Goal: Information Seeking & Learning: Learn about a topic

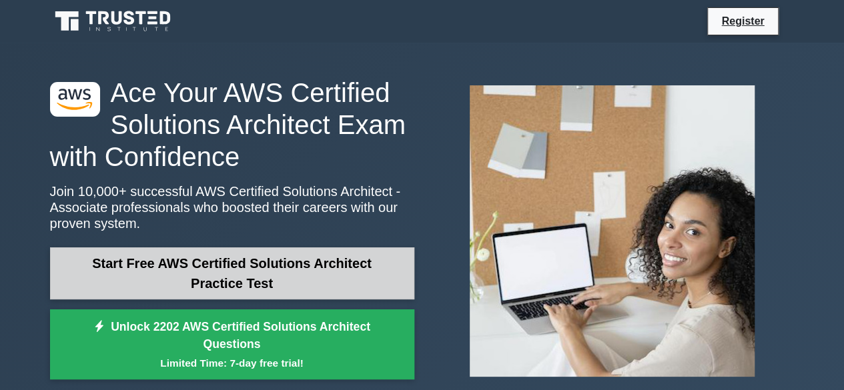
click at [338, 277] on link "Start Free AWS Certified Solutions Architect Practice Test" at bounding box center [232, 274] width 364 height 52
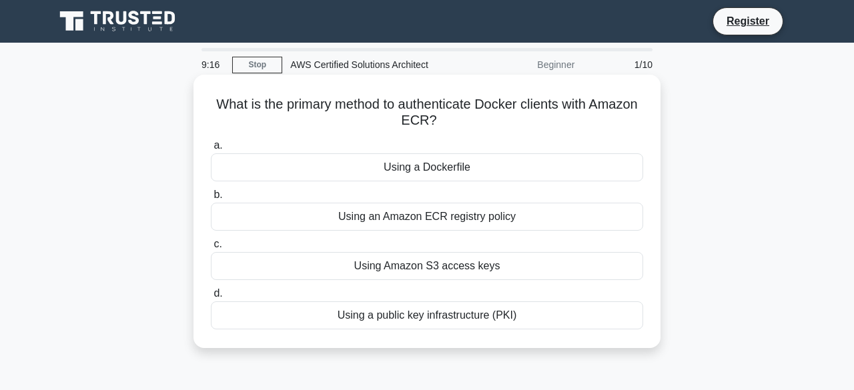
click at [471, 158] on div "Using a Dockerfile" at bounding box center [427, 168] width 433 height 28
click at [211, 150] on input "a. Using a Dockerfile" at bounding box center [211, 146] width 0 height 9
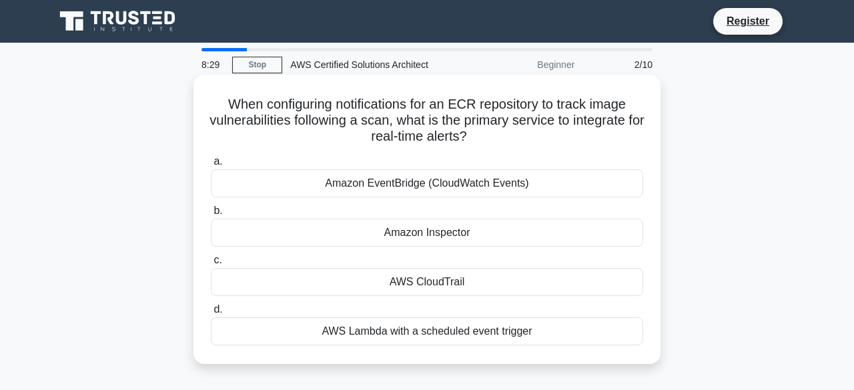
click at [380, 282] on div "AWS CloudTrail" at bounding box center [427, 282] width 433 height 28
click at [211, 265] on input "c. AWS CloudTrail" at bounding box center [211, 260] width 0 height 9
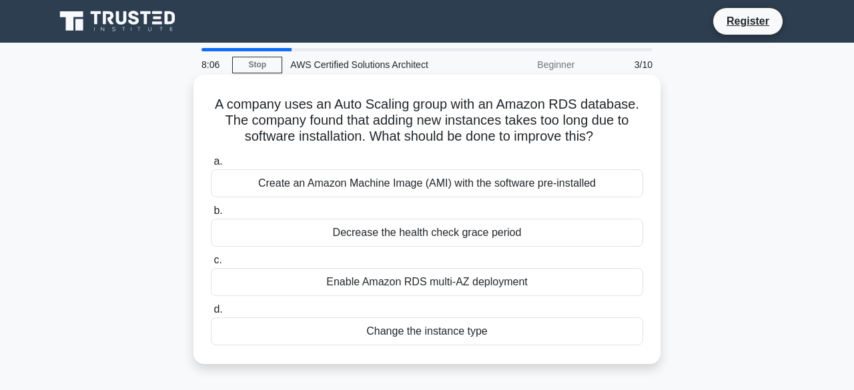
click at [435, 175] on div "Create an Amazon Machine Image (AMI) with the software pre-installed" at bounding box center [427, 184] width 433 height 28
click at [211, 166] on input "a. Create an Amazon Machine Image (AMI) with the software pre-installed" at bounding box center [211, 162] width 0 height 9
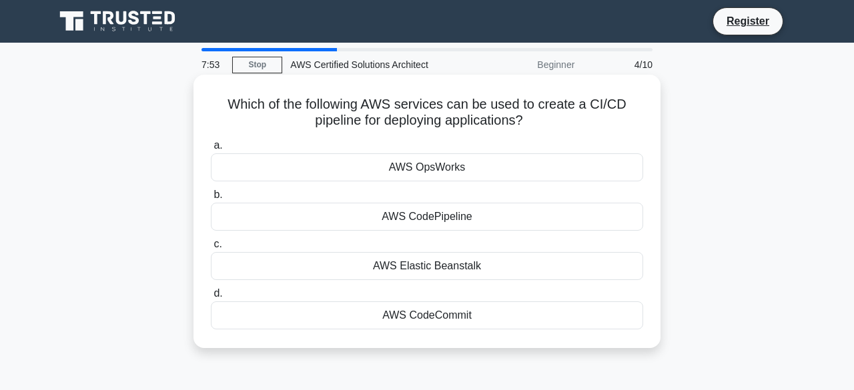
click at [433, 166] on div "AWS OpsWorks" at bounding box center [427, 168] width 433 height 28
click at [211, 150] on input "a. AWS OpsWorks" at bounding box center [211, 146] width 0 height 9
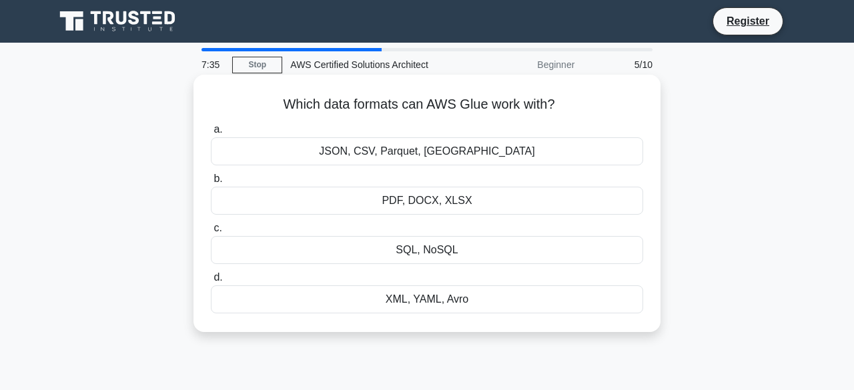
click at [434, 190] on div "PDF, DOCX, XLSX" at bounding box center [427, 201] width 433 height 28
click at [211, 184] on input "b. PDF, DOCX, XLSX" at bounding box center [211, 179] width 0 height 9
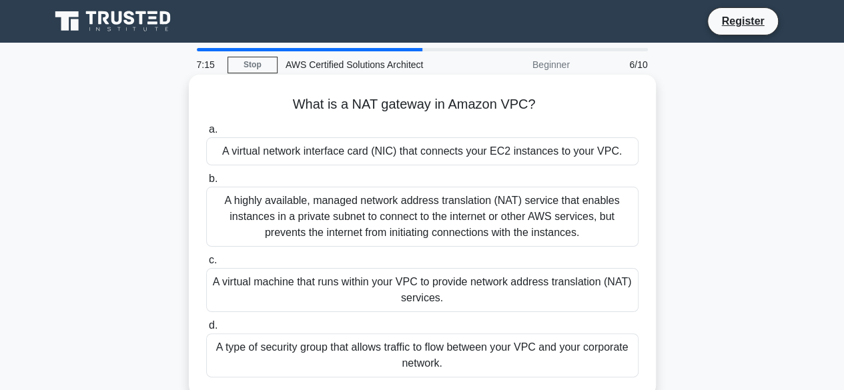
click at [440, 211] on div "A highly available, managed network address translation (NAT) service that enab…" at bounding box center [422, 217] width 433 height 60
click at [206, 184] on input "b. A highly available, managed network address translation (NAT) service that e…" at bounding box center [206, 179] width 0 height 9
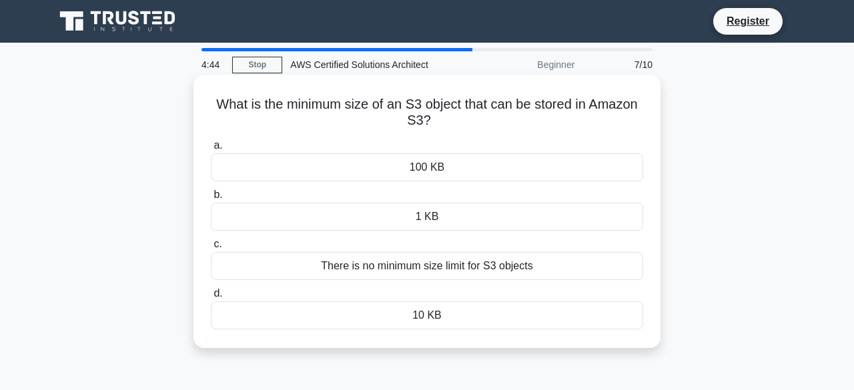
click at [497, 256] on div "There is no minimum size limit for S3 objects" at bounding box center [427, 266] width 433 height 28
click at [211, 249] on input "c. There is no minimum size limit for S3 objects" at bounding box center [211, 244] width 0 height 9
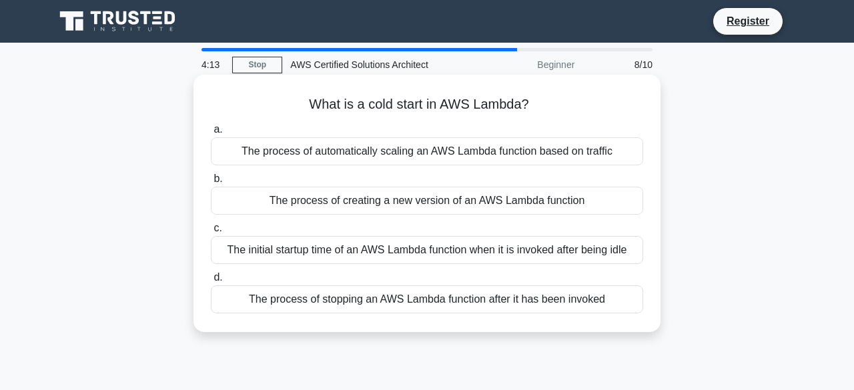
click at [497, 251] on div "The initial startup time of an AWS Lambda function when it is invoked after bei…" at bounding box center [427, 250] width 433 height 28
click at [211, 233] on input "c. The initial startup time of an AWS Lambda function when it is invoked after …" at bounding box center [211, 228] width 0 height 9
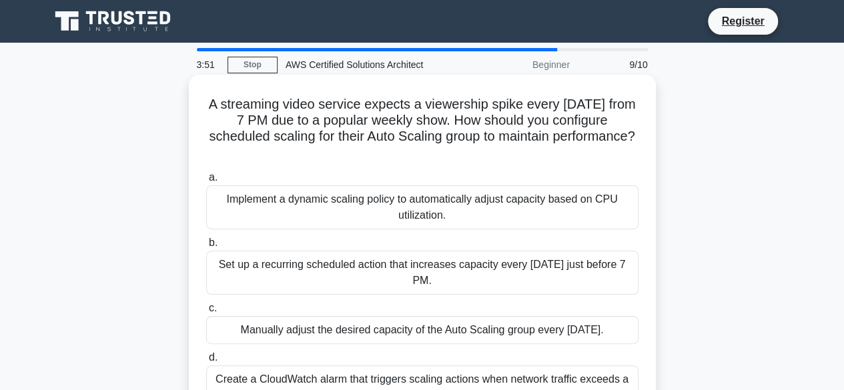
click at [497, 254] on div "Set up a recurring scheduled action that increases capacity every Sunday just b…" at bounding box center [422, 273] width 433 height 44
click at [206, 248] on input "b. Set up a recurring scheduled action that increases capacity every Sunday jus…" at bounding box center [206, 243] width 0 height 9
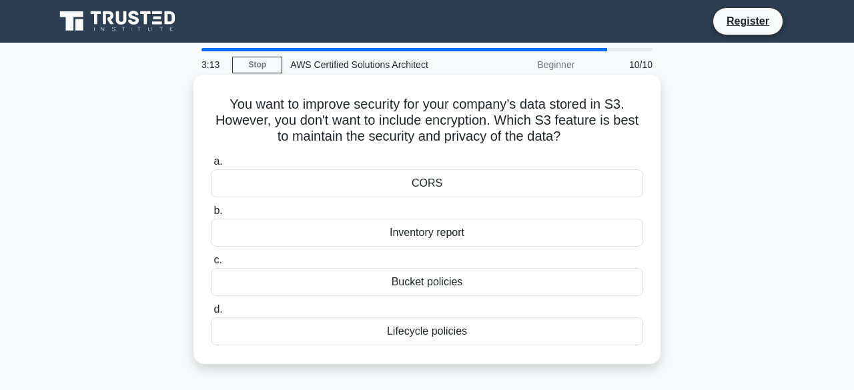
click at [487, 275] on div "Bucket policies" at bounding box center [427, 282] width 433 height 28
click at [211, 265] on input "c. Bucket policies" at bounding box center [211, 260] width 0 height 9
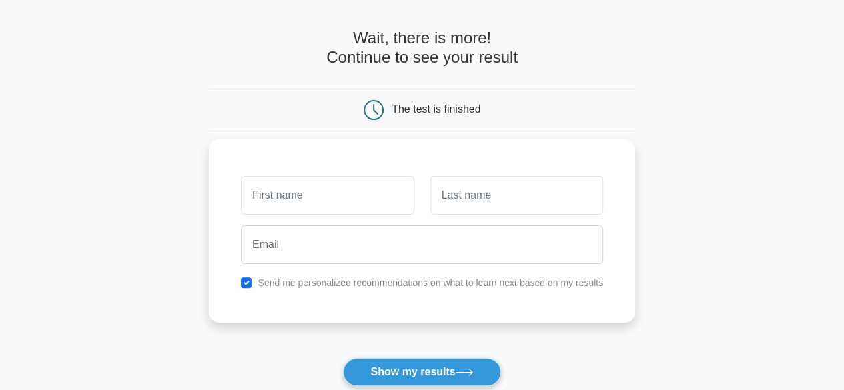
scroll to position [47, 0]
click at [350, 193] on input "text" at bounding box center [327, 194] width 173 height 39
type input "Elango"
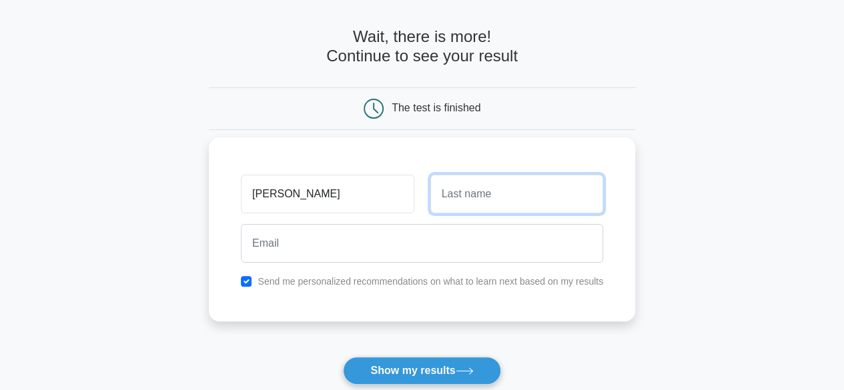
click at [462, 193] on input "text" at bounding box center [517, 194] width 173 height 39
type input "R"
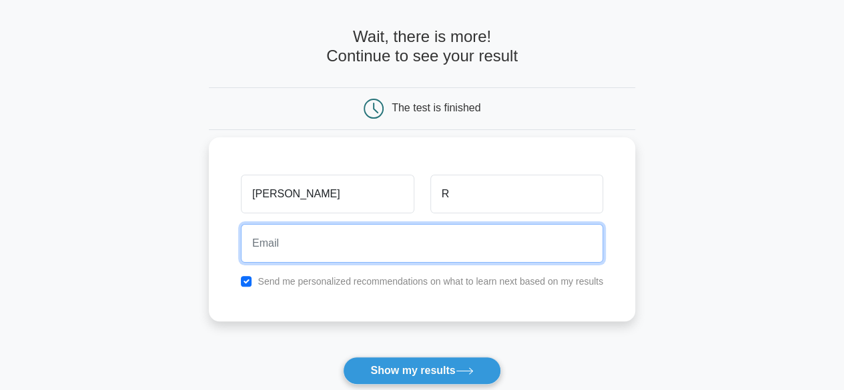
click at [406, 244] on input "email" at bounding box center [422, 243] width 362 height 39
type input "ela240688@gmail.com"
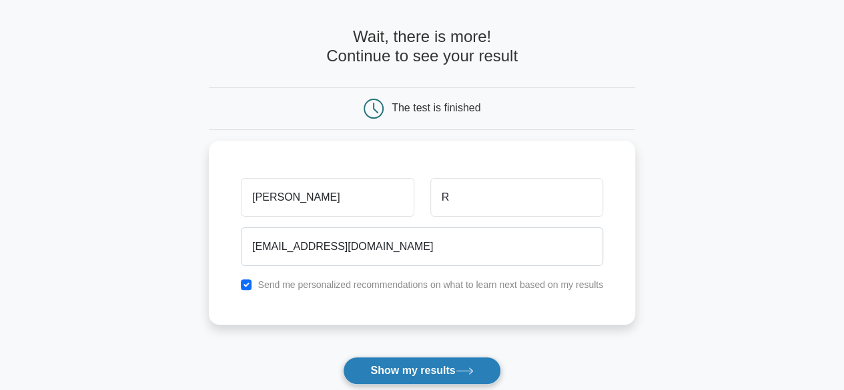
click at [414, 357] on button "Show my results" at bounding box center [422, 371] width 158 height 28
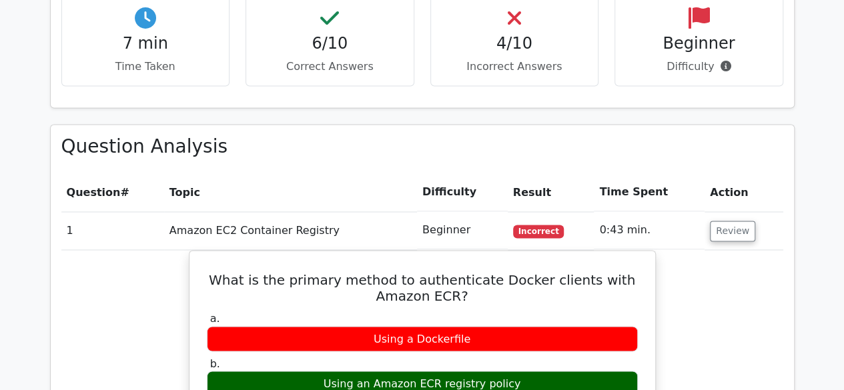
scroll to position [929, 0]
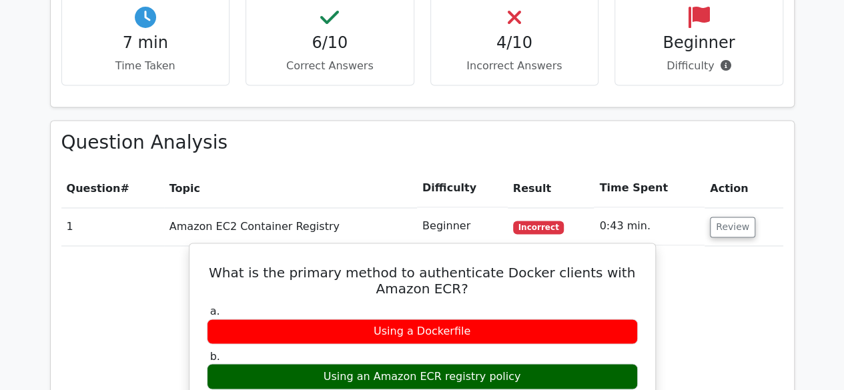
click at [271, 364] on div "Using an Amazon ECR registry policy" at bounding box center [422, 377] width 431 height 26
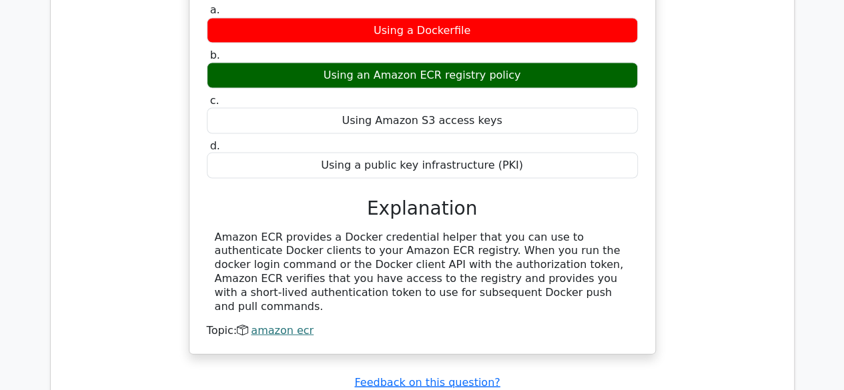
scroll to position [1238, 0]
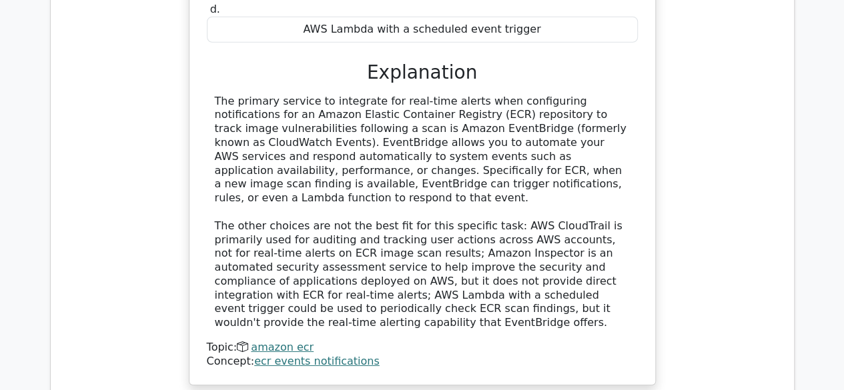
scroll to position [1884, 0]
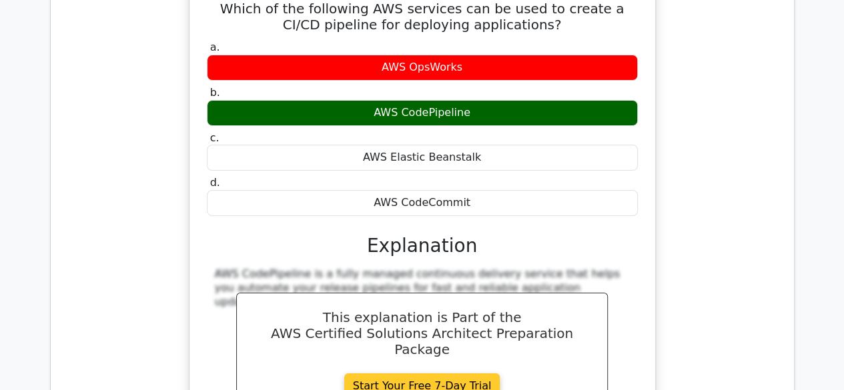
scroll to position [2412, 0]
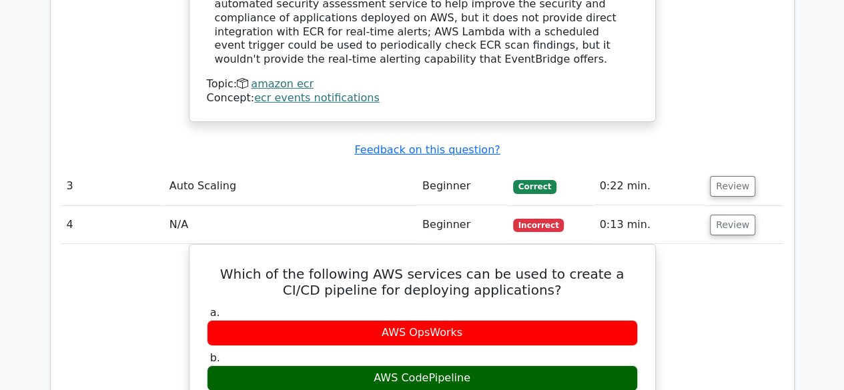
scroll to position [2145, 0]
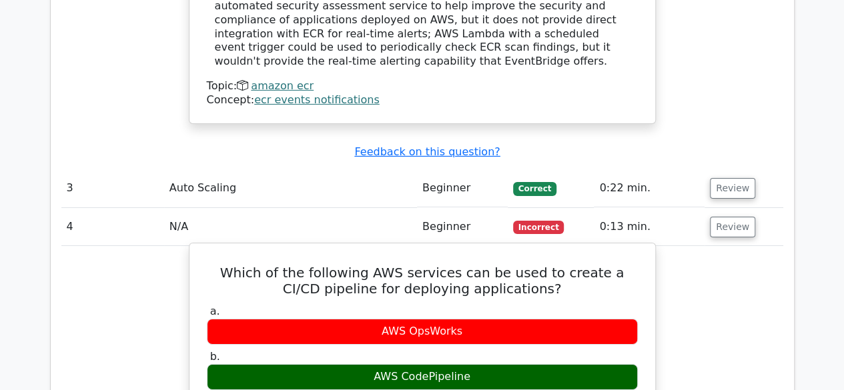
click at [427, 364] on div "AWS CodePipeline" at bounding box center [422, 377] width 431 height 26
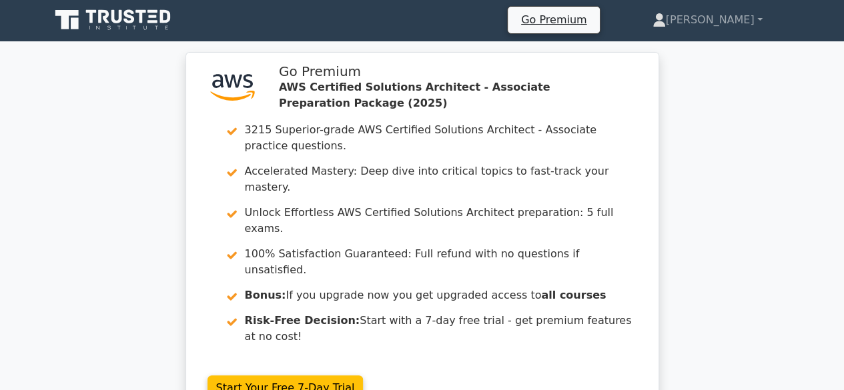
scroll to position [0, 0]
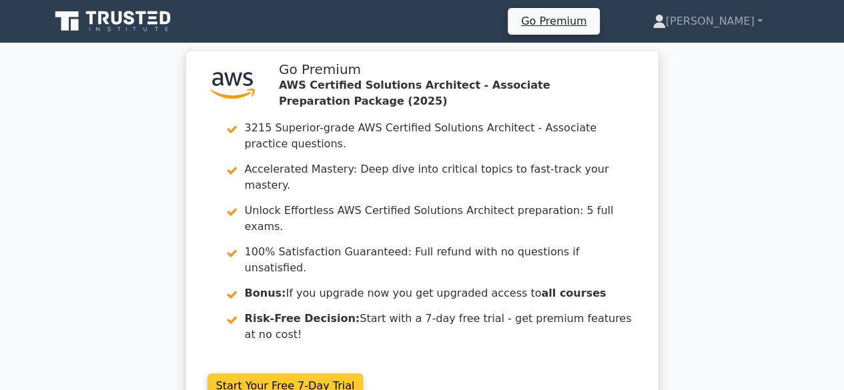
click at [336, 374] on link "Start Your Free 7-Day Trial" at bounding box center [286, 386] width 156 height 25
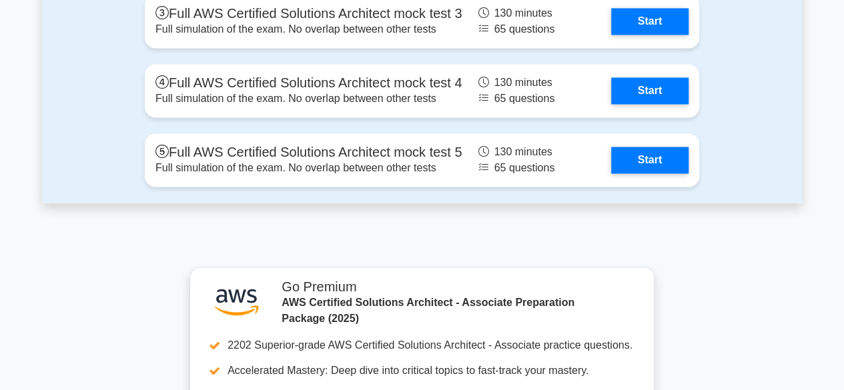
scroll to position [3618, 0]
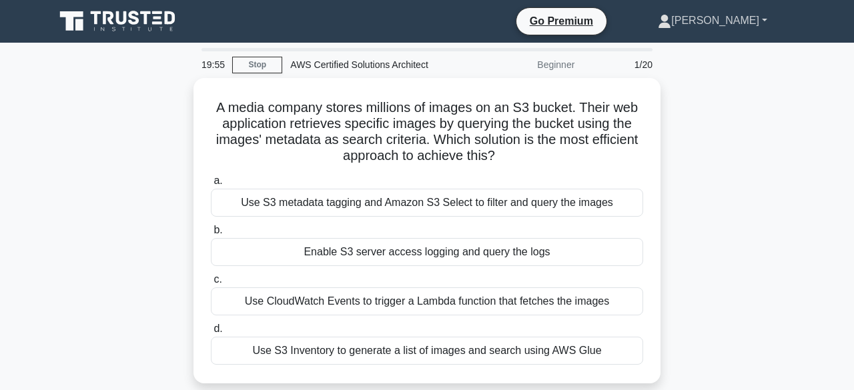
click at [746, 14] on link "[PERSON_NAME]" at bounding box center [713, 20] width 174 height 27
click at [750, 147] on div "A media company stores millions of images on an S3 bucket. Their web applicatio…" at bounding box center [427, 239] width 761 height 322
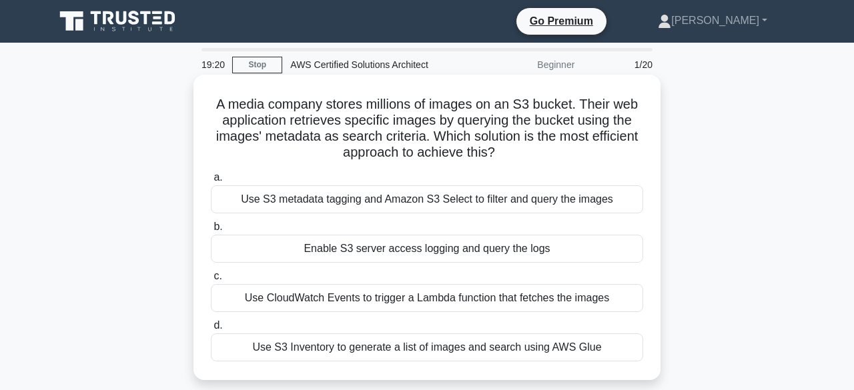
click at [594, 345] on div "Use S3 Inventory to generate a list of images and search using AWS Glue" at bounding box center [427, 348] width 433 height 28
click at [211, 330] on input "d. Use S3 Inventory to generate a list of images and search using AWS Glue" at bounding box center [211, 326] width 0 height 9
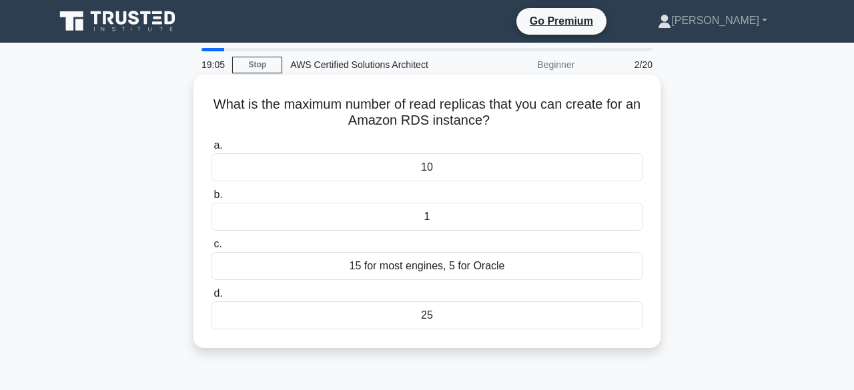
click at [526, 256] on div "15 for most engines, 5 for Oracle" at bounding box center [427, 266] width 433 height 28
click at [211, 249] on input "c. 15 for most engines, 5 for Oracle" at bounding box center [211, 244] width 0 height 9
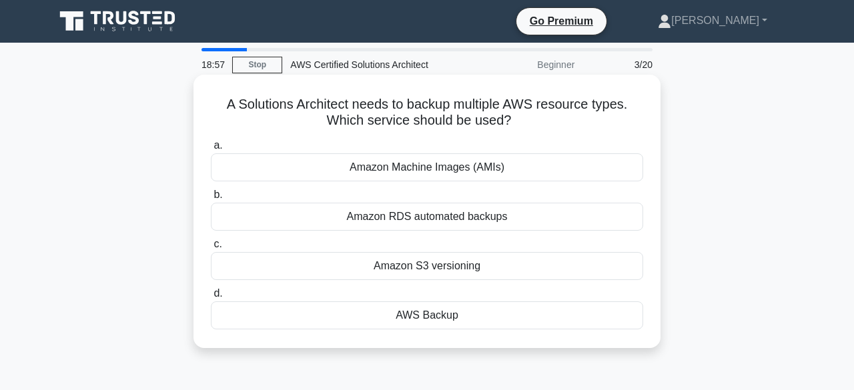
click at [525, 318] on div "AWS Backup" at bounding box center [427, 316] width 433 height 28
click at [211, 298] on input "d. AWS Backup" at bounding box center [211, 294] width 0 height 9
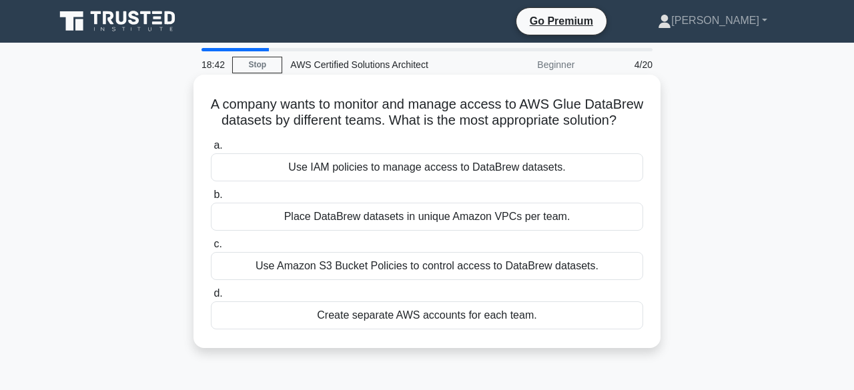
click at [523, 178] on div "Use IAM policies to manage access to DataBrew datasets." at bounding box center [427, 168] width 433 height 28
click at [211, 150] on input "a. Use IAM policies to manage access to DataBrew datasets." at bounding box center [211, 146] width 0 height 9
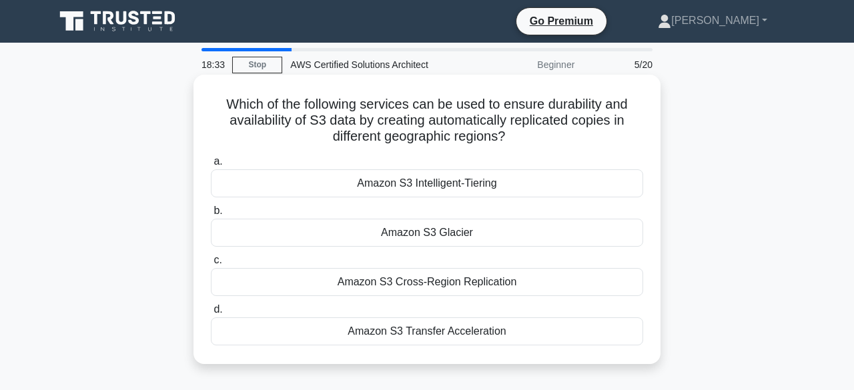
click at [512, 278] on div "Amazon S3 Cross-Region Replication" at bounding box center [427, 282] width 433 height 28
click at [211, 265] on input "c. Amazon S3 Cross-Region Replication" at bounding box center [211, 260] width 0 height 9
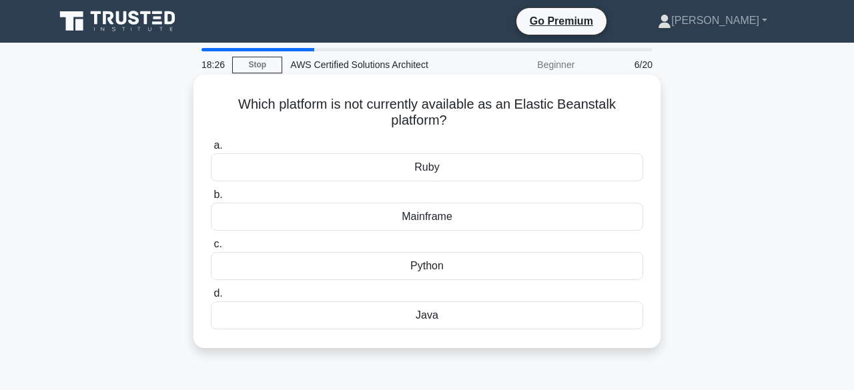
click at [478, 220] on div "Mainframe" at bounding box center [427, 217] width 433 height 28
click at [211, 200] on input "b. Mainframe" at bounding box center [211, 195] width 0 height 9
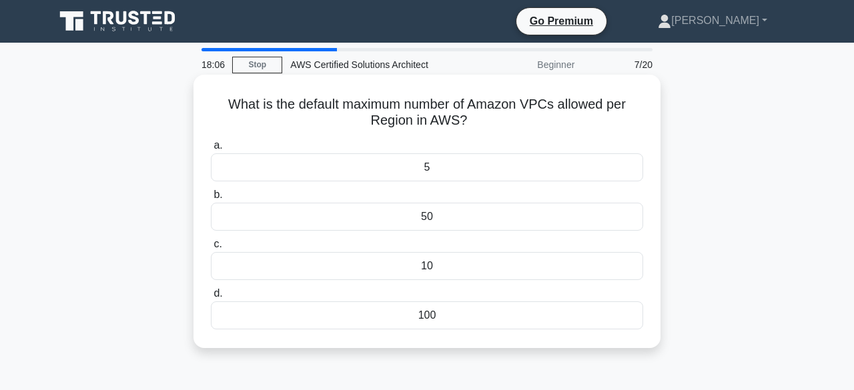
click at [475, 305] on div "100" at bounding box center [427, 316] width 433 height 28
click at [211, 298] on input "d. 100" at bounding box center [211, 294] width 0 height 9
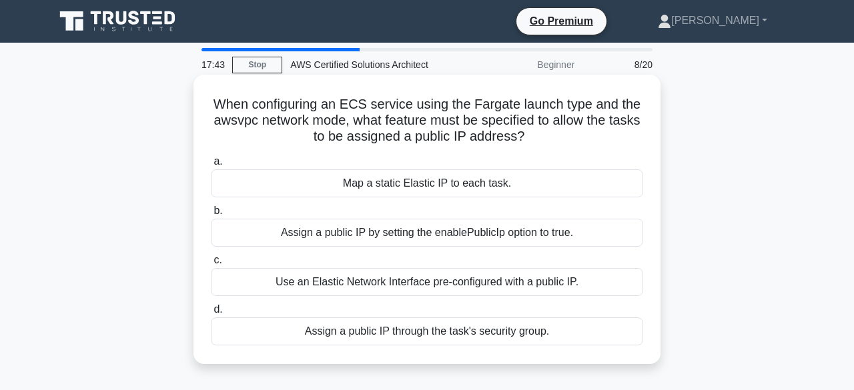
click at [481, 236] on div "Assign a public IP by setting the enablePublicIp option to true." at bounding box center [427, 233] width 433 height 28
click at [211, 216] on input "b. Assign a public IP by setting the enablePublicIp option to true." at bounding box center [211, 211] width 0 height 9
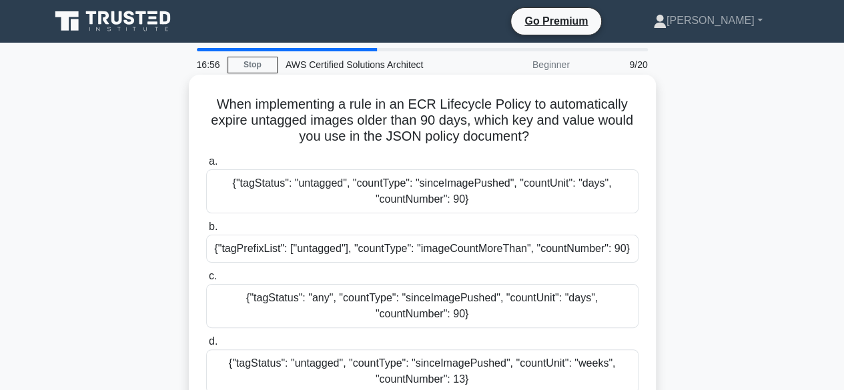
click at [472, 186] on div "{"tagStatus": "untagged", "countType": "sinceImagePushed", "countUnit": "days",…" at bounding box center [422, 192] width 433 height 44
click at [206, 166] on input "a. {"tagStatus": "untagged", "countType": "sinceImagePushed", "countUnit": "day…" at bounding box center [206, 162] width 0 height 9
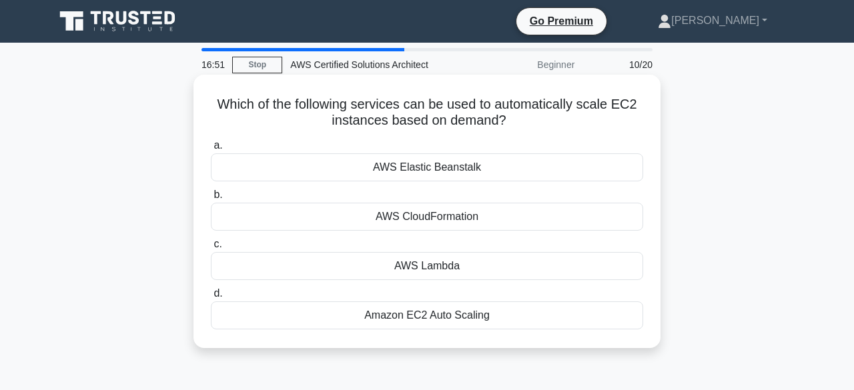
click at [470, 319] on div "Amazon EC2 Auto Scaling" at bounding box center [427, 316] width 433 height 28
click at [211, 298] on input "d. Amazon EC2 Auto Scaling" at bounding box center [211, 294] width 0 height 9
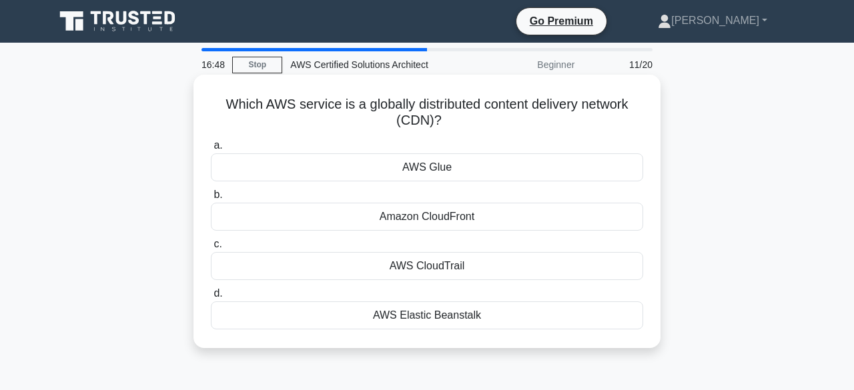
click at [446, 212] on div "Amazon CloudFront" at bounding box center [427, 217] width 433 height 28
click at [211, 200] on input "b. Amazon CloudFront" at bounding box center [211, 195] width 0 height 9
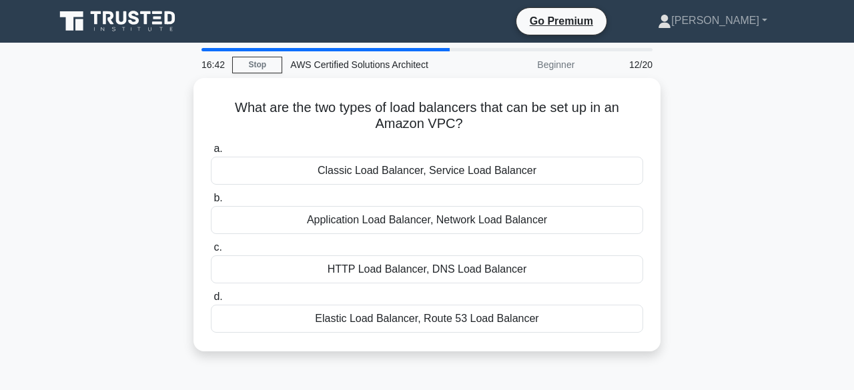
click at [446, 212] on div "Application Load Balancer, Network Load Balancer" at bounding box center [427, 220] width 433 height 28
click at [211, 203] on input "b. Application Load Balancer, Network Load Balancer" at bounding box center [211, 198] width 0 height 9
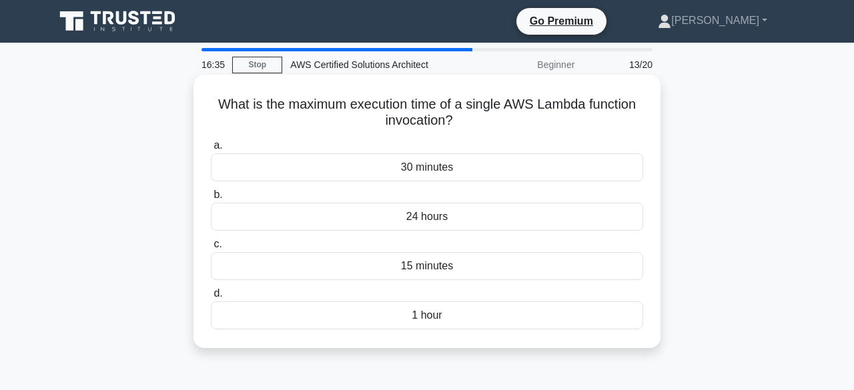
click at [441, 260] on div "15 minutes" at bounding box center [427, 266] width 433 height 28
click at [211, 249] on input "c. 15 minutes" at bounding box center [211, 244] width 0 height 9
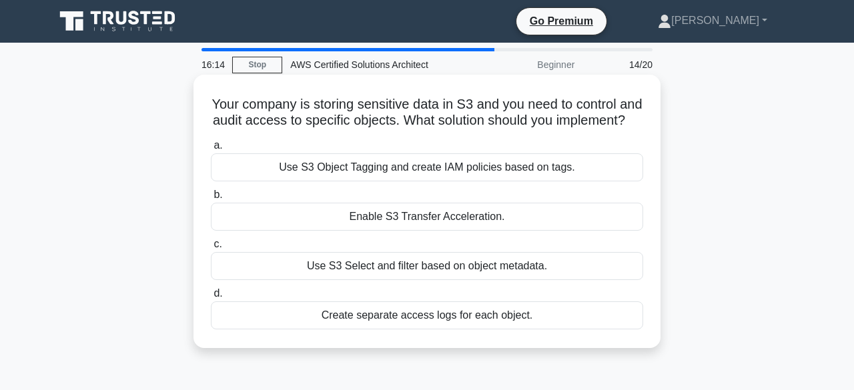
click at [445, 326] on div "Create separate access logs for each object." at bounding box center [427, 316] width 433 height 28
click at [211, 298] on input "d. Create separate access logs for each object." at bounding box center [211, 294] width 0 height 9
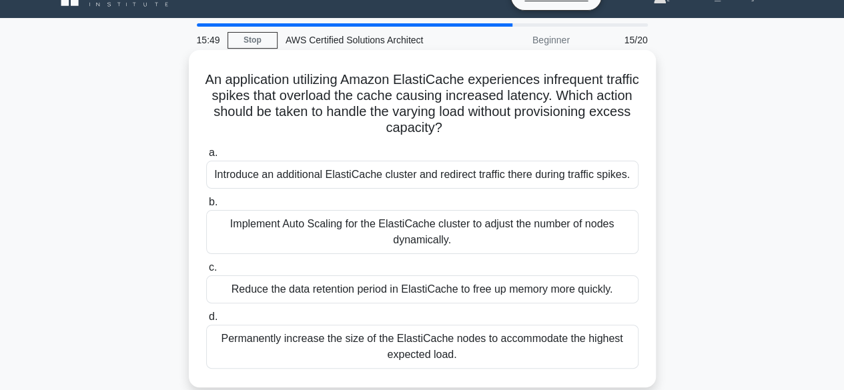
scroll to position [25, 0]
click at [463, 238] on div "Implement Auto Scaling for the ElastiCache cluster to adjust the number of node…" at bounding box center [422, 232] width 433 height 44
click at [206, 206] on input "b. Implement Auto Scaling for the ElastiCache cluster to adjust the number of n…" at bounding box center [206, 202] width 0 height 9
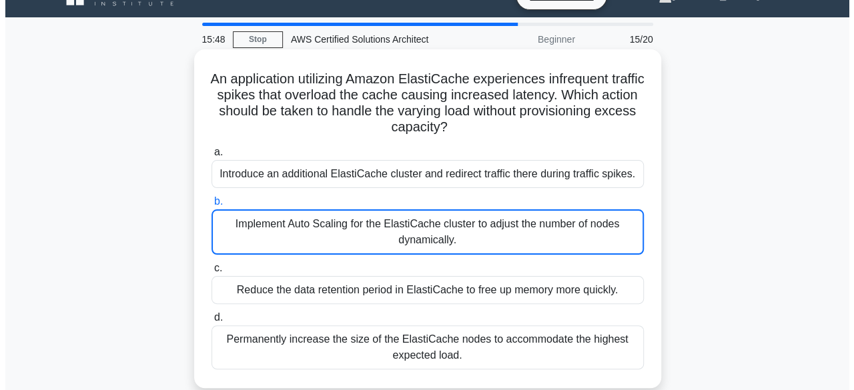
scroll to position [0, 0]
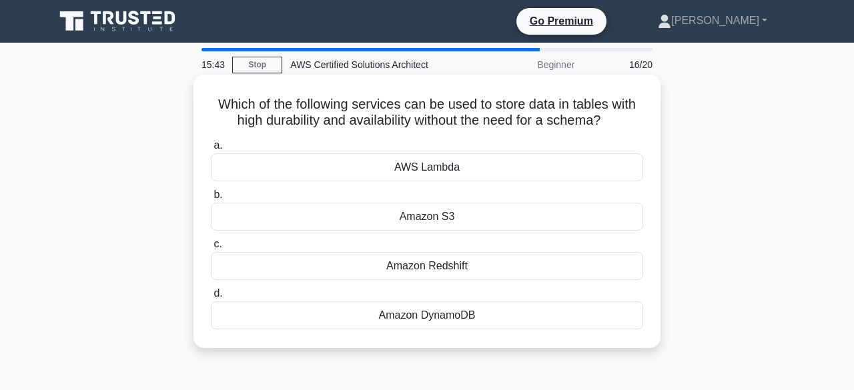
click at [471, 313] on div "Amazon DynamoDB" at bounding box center [427, 316] width 433 height 28
click at [211, 298] on input "d. Amazon DynamoDB" at bounding box center [211, 294] width 0 height 9
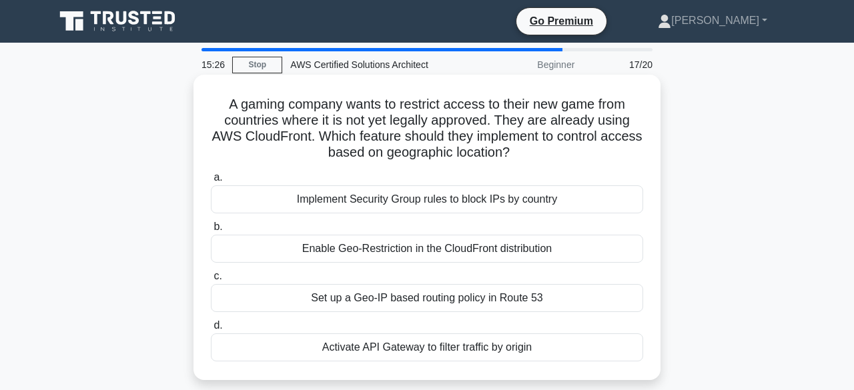
click at [478, 250] on div "Enable Geo-Restriction in the CloudFront distribution" at bounding box center [427, 249] width 433 height 28
click at [211, 232] on input "b. Enable Geo-Restriction in the CloudFront distribution" at bounding box center [211, 227] width 0 height 9
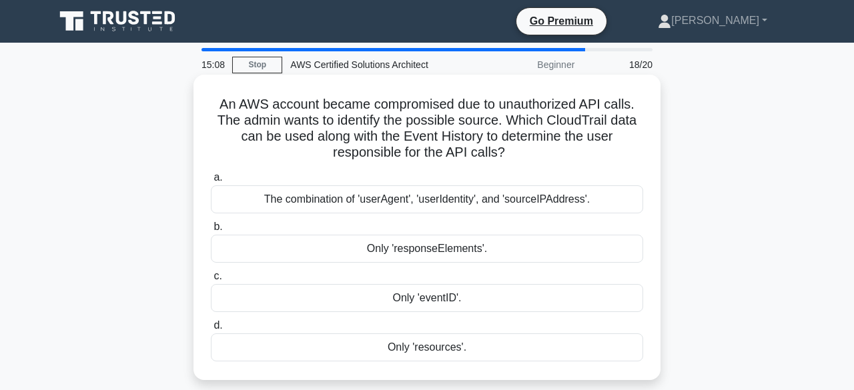
click at [463, 200] on div "The combination of 'userAgent', 'userIdentity', and 'sourceIPAddress'." at bounding box center [427, 200] width 433 height 28
click at [211, 182] on input "a. The combination of 'userAgent', 'userIdentity', and 'sourceIPAddress'." at bounding box center [211, 178] width 0 height 9
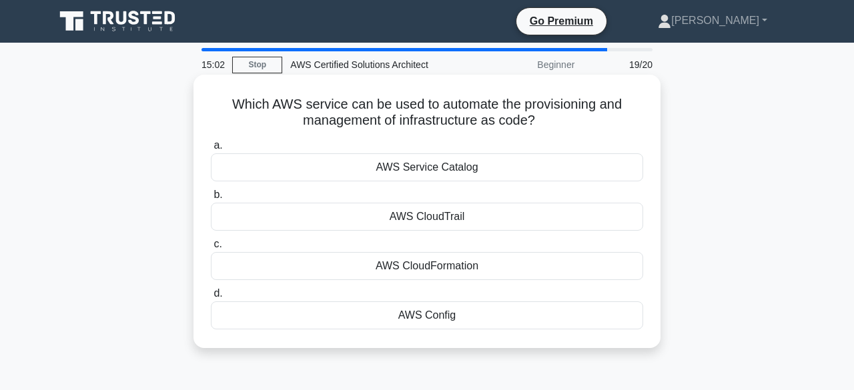
click at [441, 262] on div "AWS CloudFormation" at bounding box center [427, 266] width 433 height 28
click at [211, 249] on input "c. AWS CloudFormation" at bounding box center [211, 244] width 0 height 9
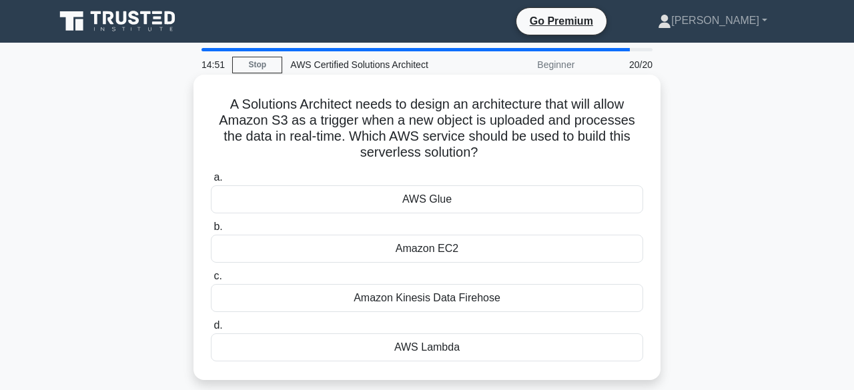
click at [455, 340] on div "AWS Lambda" at bounding box center [427, 348] width 433 height 28
click at [211, 330] on input "d. AWS Lambda" at bounding box center [211, 326] width 0 height 9
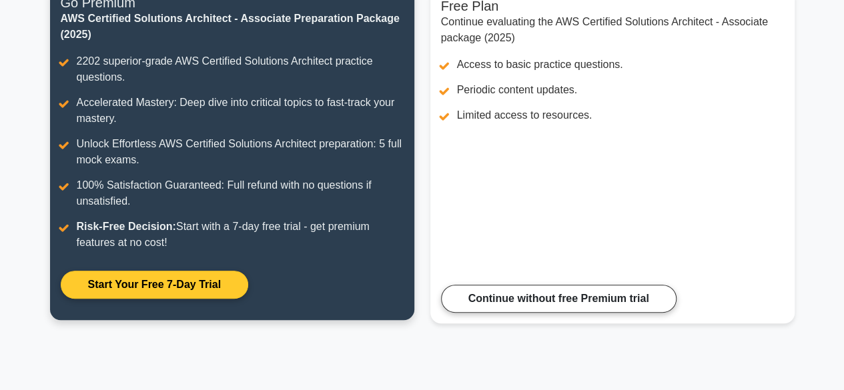
scroll to position [318, 0]
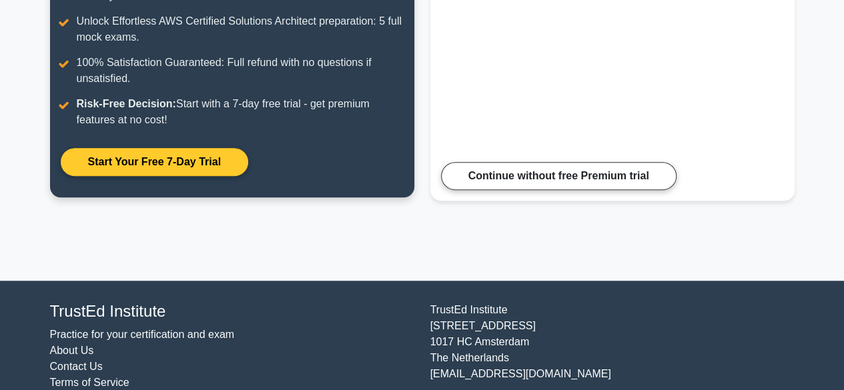
click at [174, 148] on link "Start Your Free 7-Day Trial" at bounding box center [155, 162] width 188 height 28
